Goal: Navigation & Orientation: Locate item on page

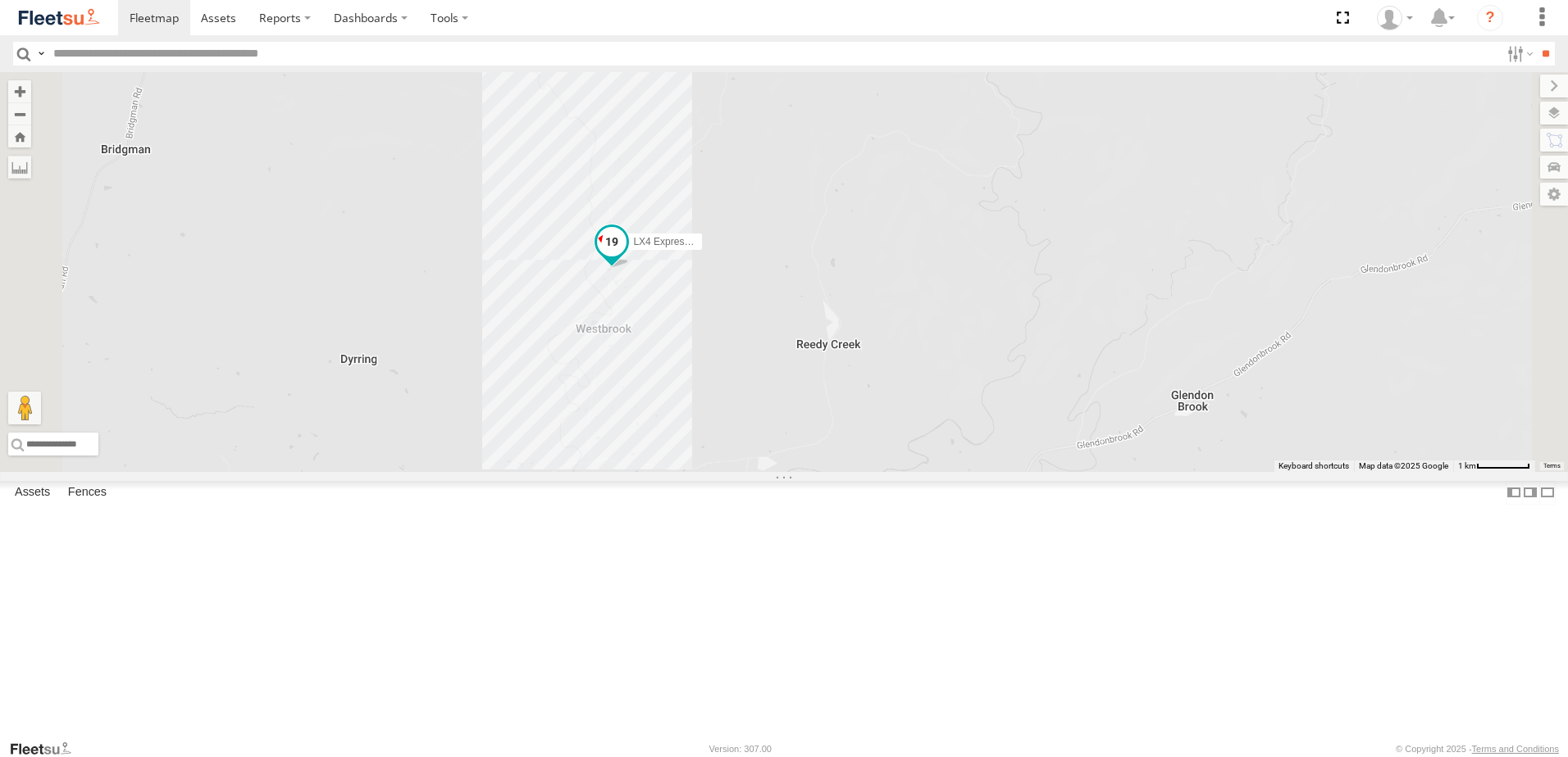
click at [626, 257] on span at bounding box center [611, 241] width 29 height 29
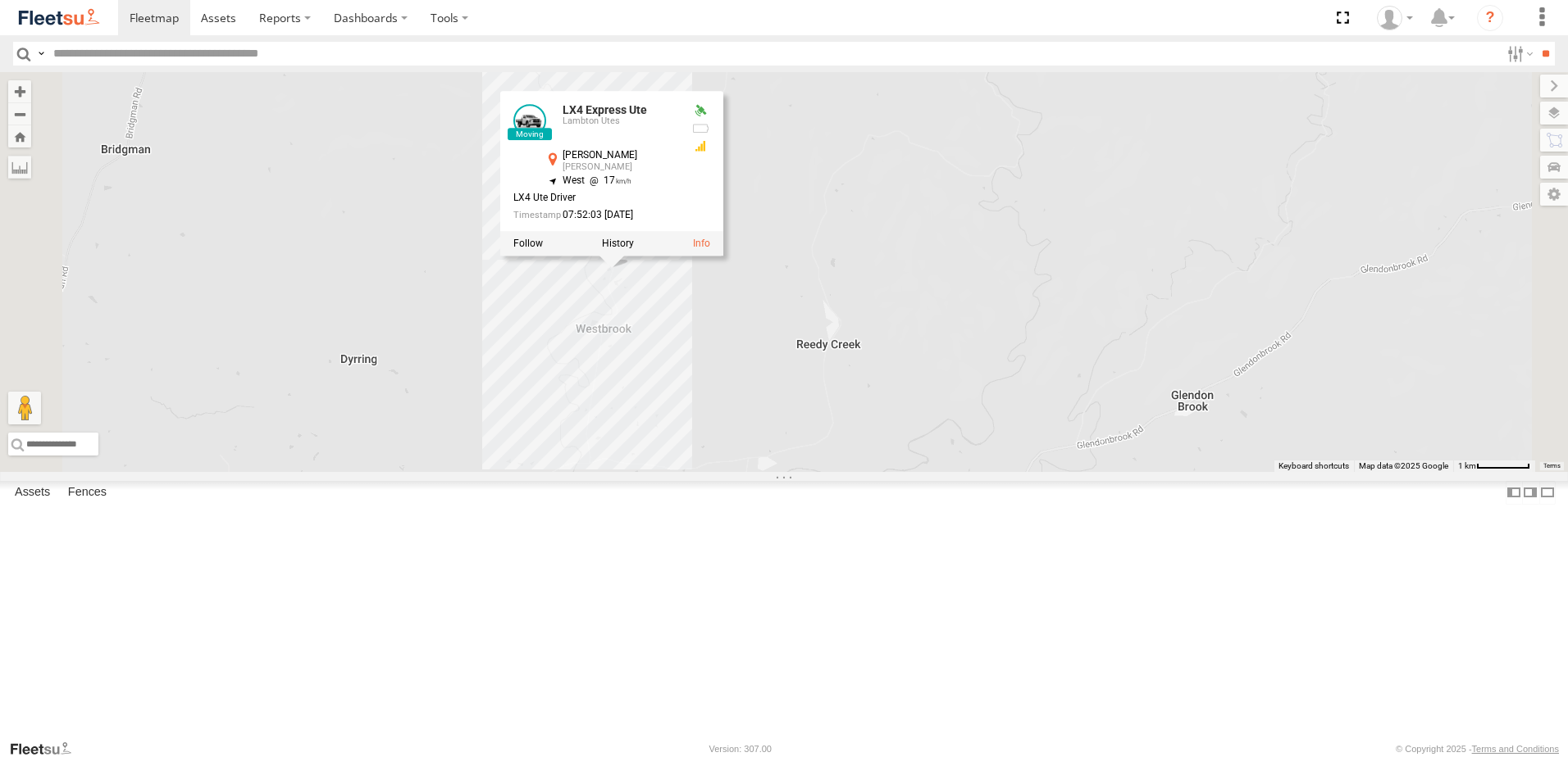
click at [891, 441] on div "LX4 Express Ute B5 Timber Truck BX4 Express Ute B4 Timber Truck BX1 Express Ute…" at bounding box center [784, 272] width 1568 height 400
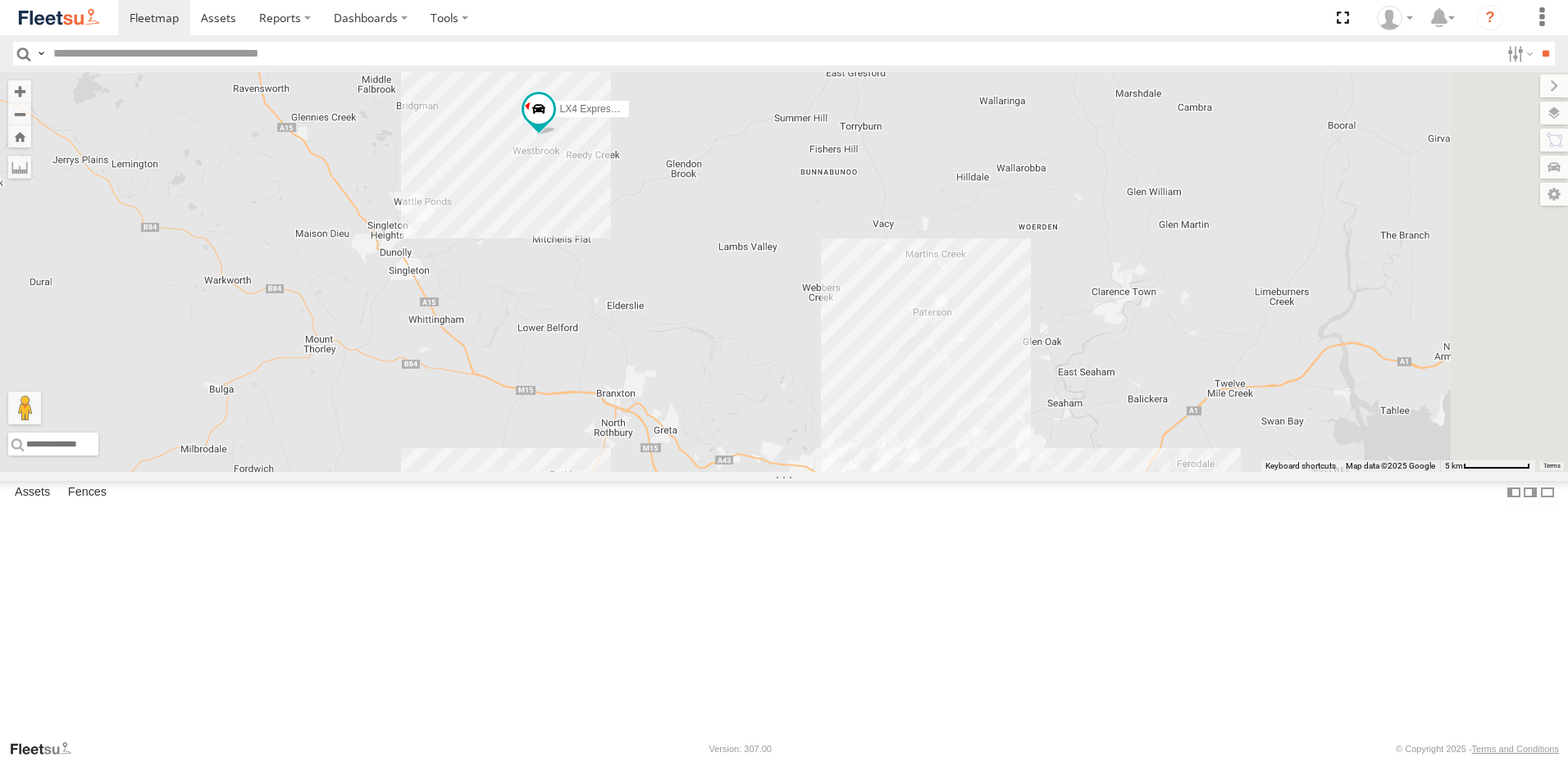
drag, startPoint x: 969, startPoint y: 538, endPoint x: 718, endPoint y: 210, distance: 413.0
click at [757, 257] on div "LX4 Express Ute B5 Timber Truck BX4 Express Ute B4 Timber Truck BX1 Express Ute…" at bounding box center [784, 272] width 1568 height 400
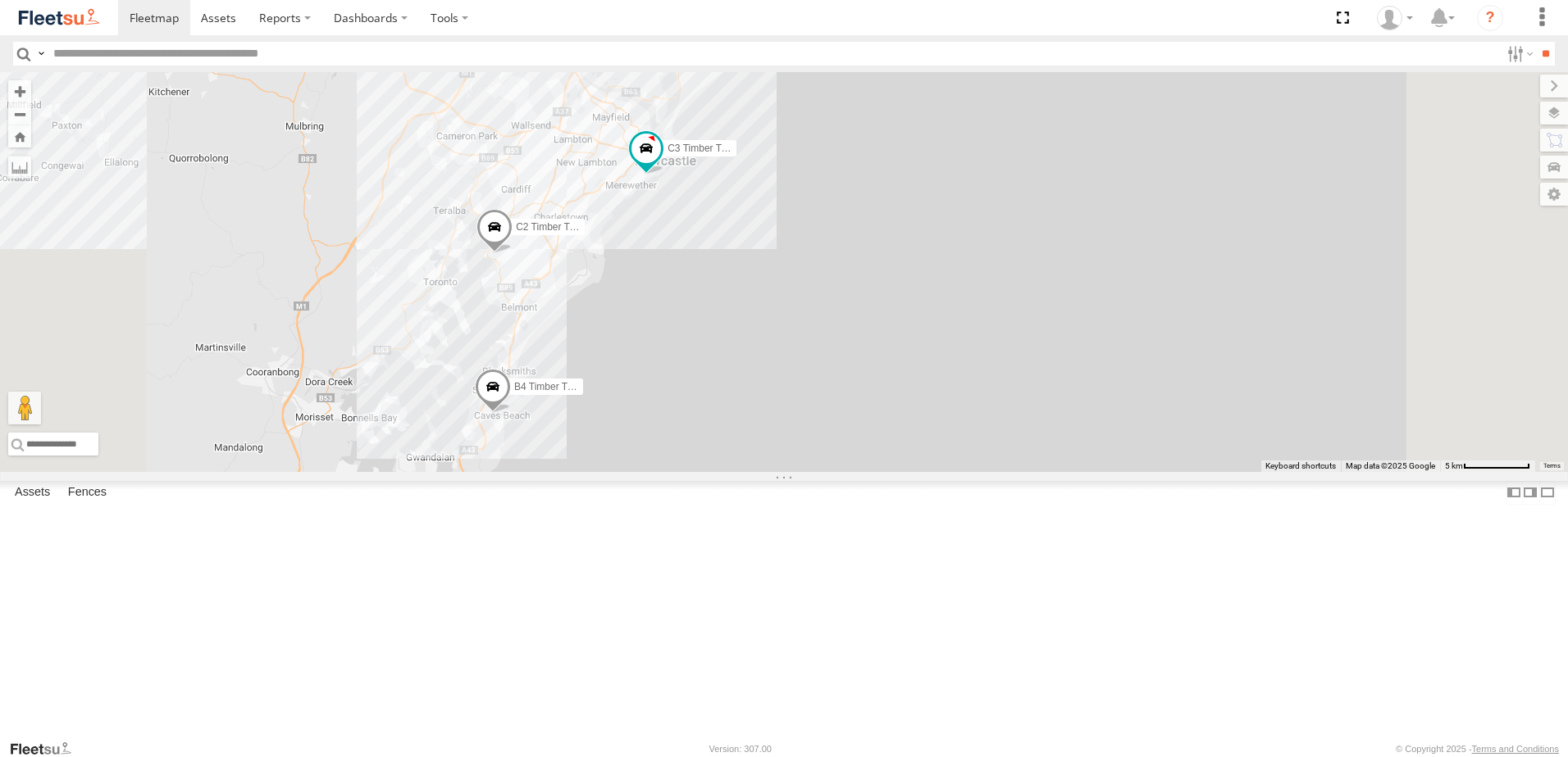
drag, startPoint x: 929, startPoint y: 370, endPoint x: 915, endPoint y: 346, distance: 27.8
click at [915, 346] on div "LX4 Express Ute B5 Timber Truck BX4 Express Ute B4 Timber Truck BX1 Express Ute…" at bounding box center [784, 272] width 1568 height 400
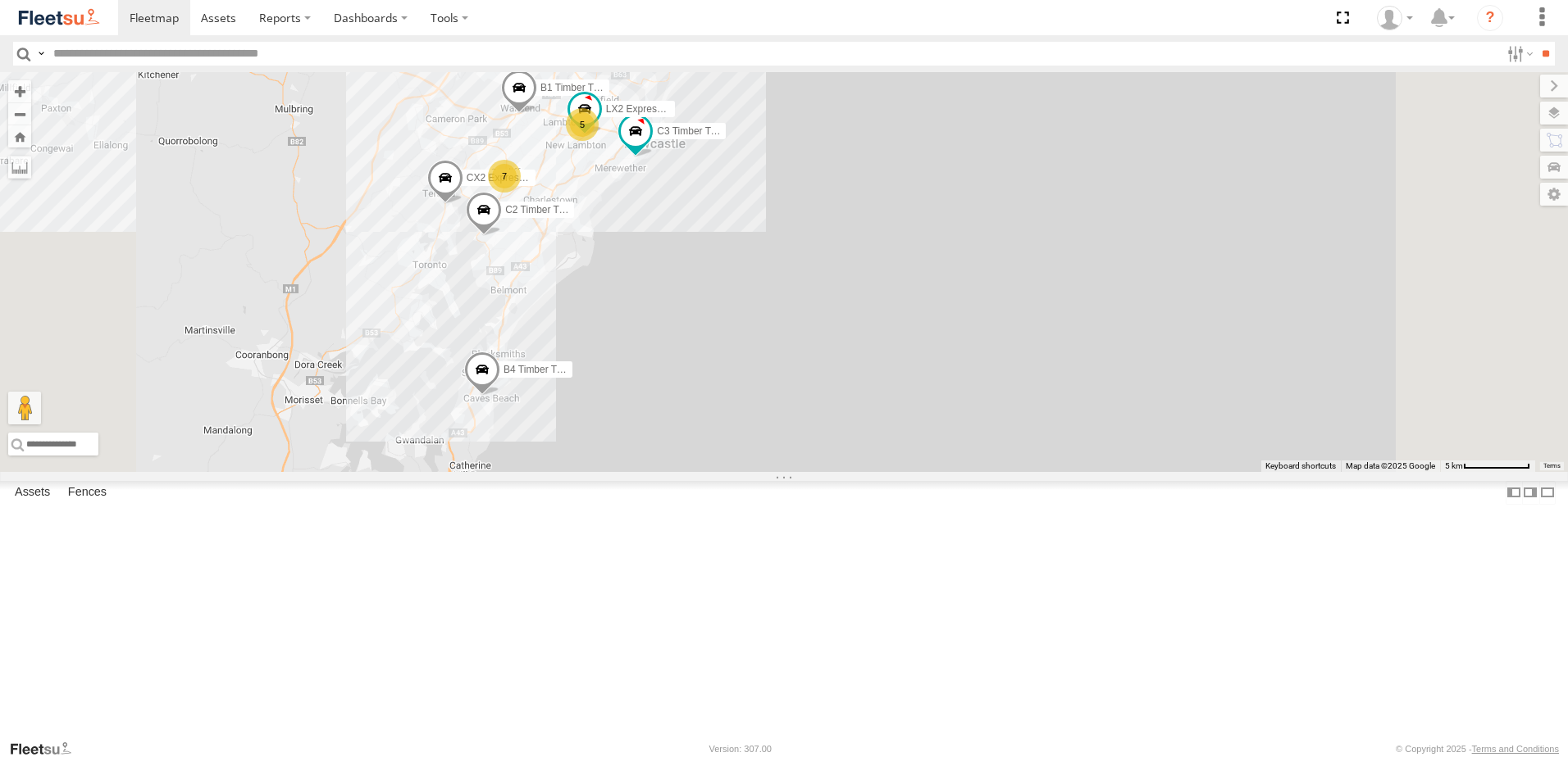
click at [0, 0] on div "Lambton Utes" at bounding box center [0, 0] width 0 height 0
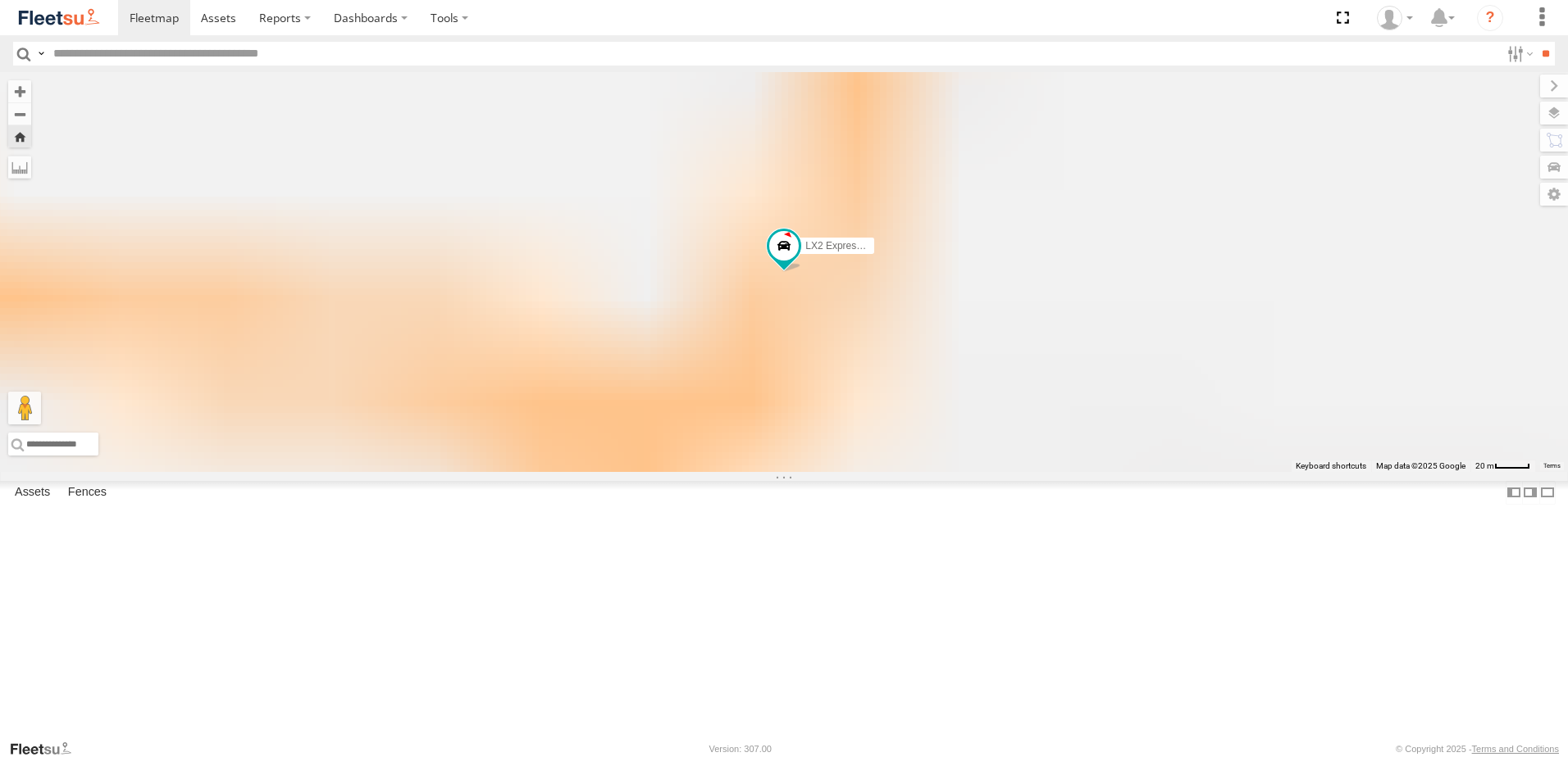
click at [0, 0] on div "LX4 Express Ute" at bounding box center [0, 0] width 0 height 0
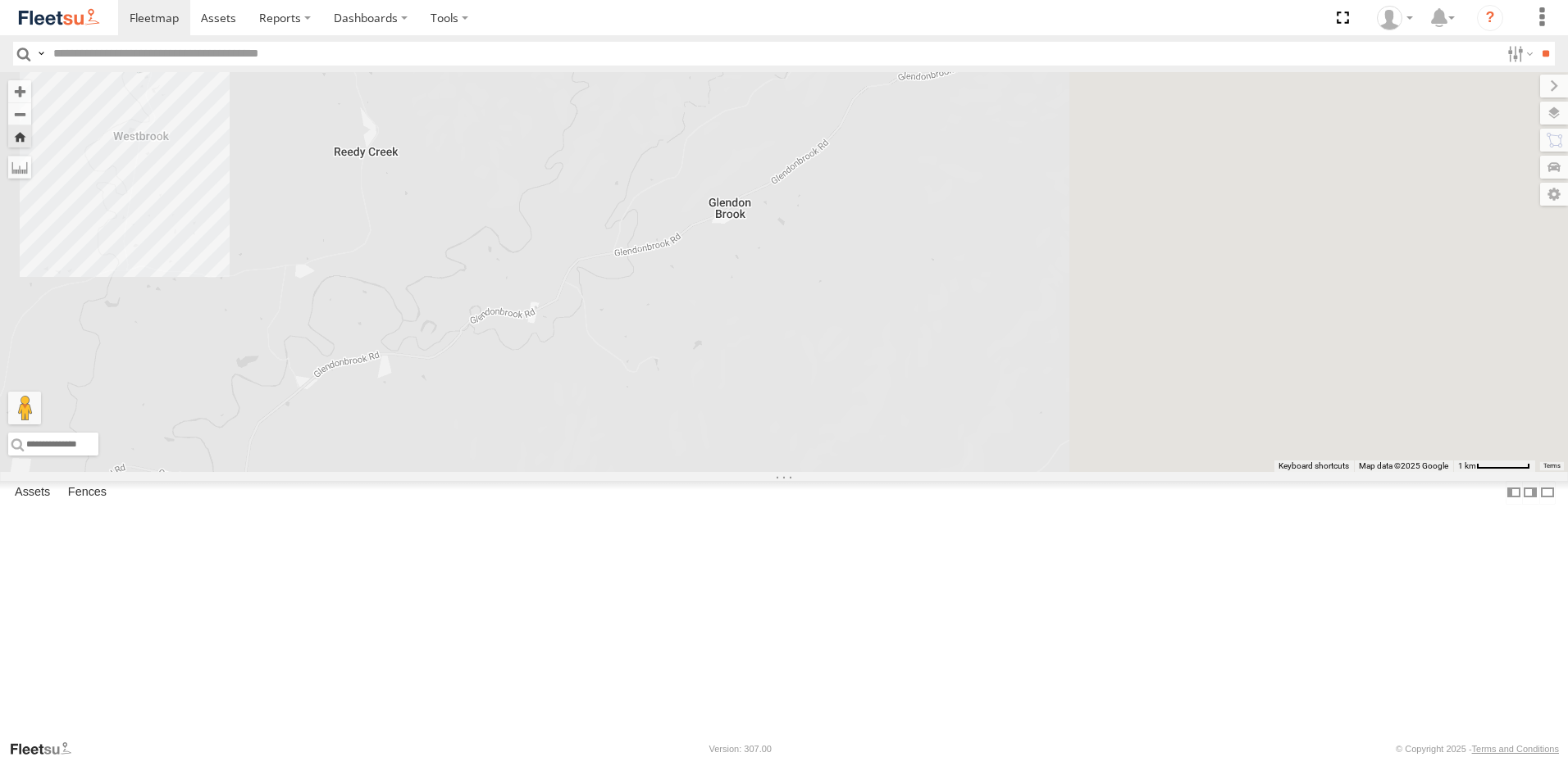
drag, startPoint x: 723, startPoint y: 327, endPoint x: 532, endPoint y: 242, distance: 209.1
click at [532, 242] on div "LX4 Express Ute" at bounding box center [784, 272] width 1568 height 400
click at [60, 29] on link at bounding box center [59, 18] width 118 height 36
